Goal: Find specific page/section: Find specific page/section

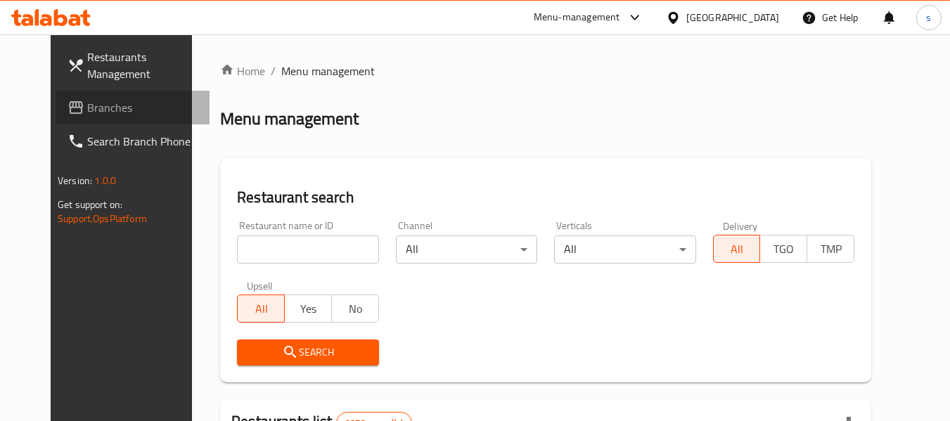
click at [87, 101] on span "Branches" at bounding box center [142, 107] width 111 height 17
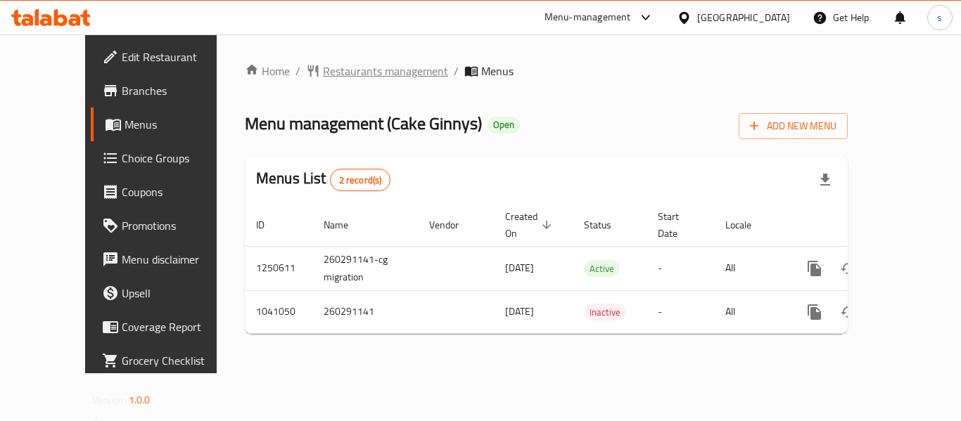
click at [323, 72] on span "Restaurants management" at bounding box center [385, 71] width 125 height 17
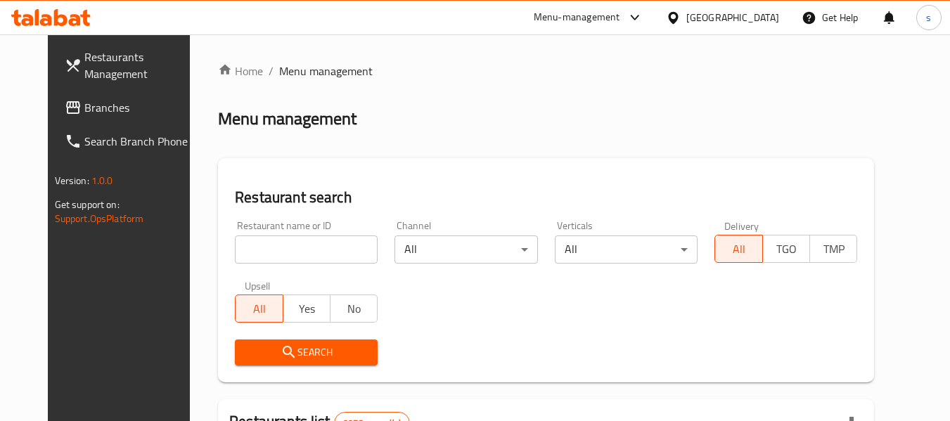
click at [259, 246] on input "search" at bounding box center [306, 250] width 143 height 28
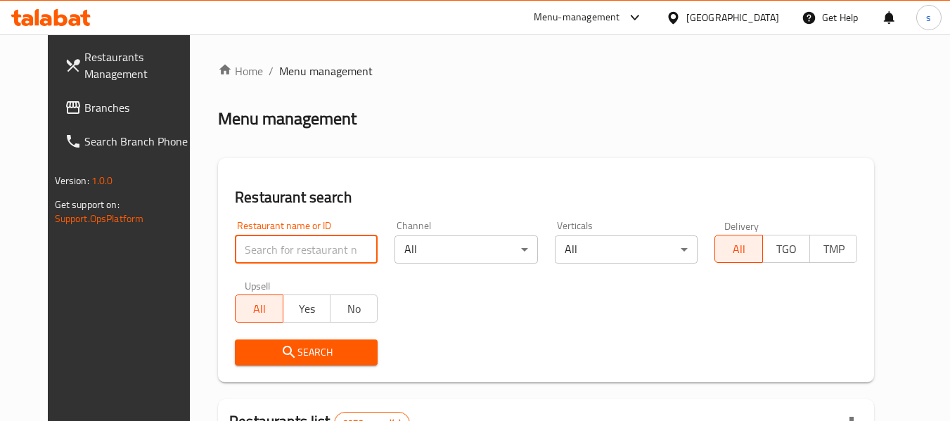
paste input "662093"
type input "662093"
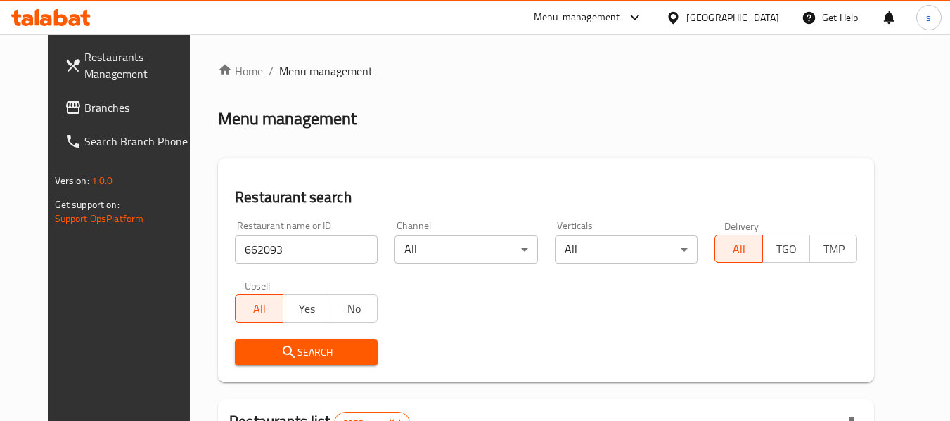
click at [281, 355] on icon "submit" at bounding box center [289, 352] width 17 height 17
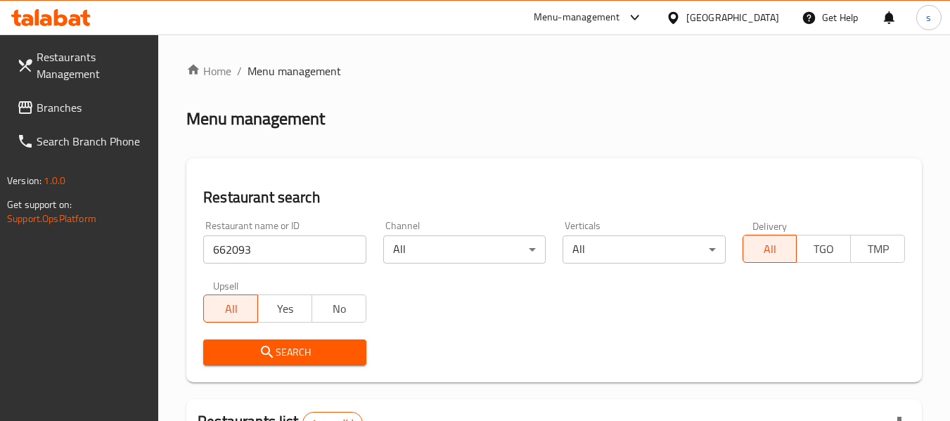
scroll to position [224, 0]
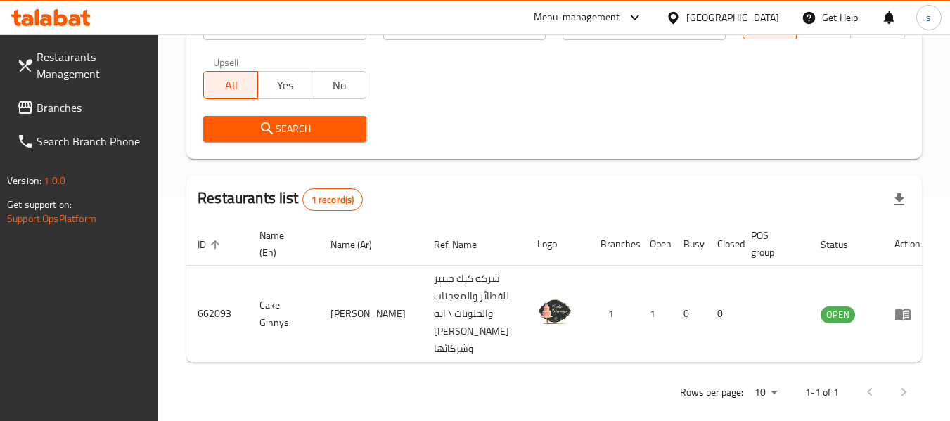
click at [85, 107] on span "Branches" at bounding box center [92, 107] width 111 height 17
